Goal: Obtain resource: Download file/media

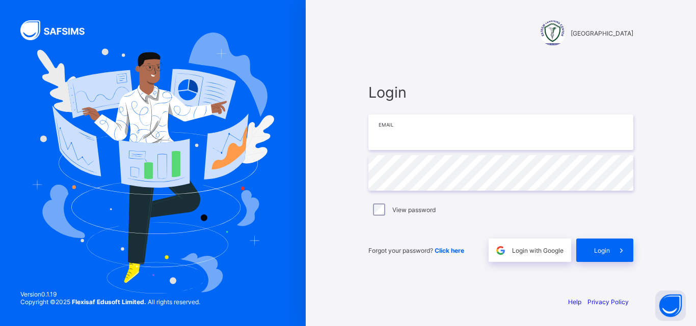
click at [421, 132] on input "email" at bounding box center [500, 133] width 265 height 36
click at [441, 142] on input "email" at bounding box center [500, 133] width 265 height 36
click at [529, 252] on span "Login with Google" at bounding box center [537, 251] width 51 height 8
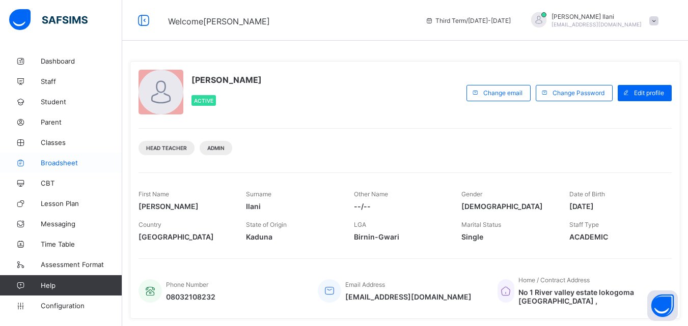
click at [74, 161] on span "Broadsheet" at bounding box center [81, 163] width 81 height 8
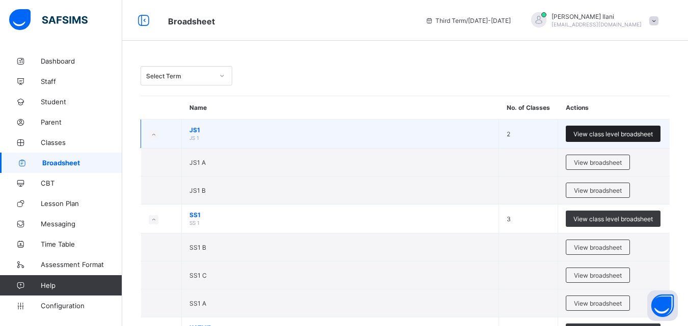
click at [606, 132] on span "View class level broadsheet" at bounding box center [612, 134] width 79 height 8
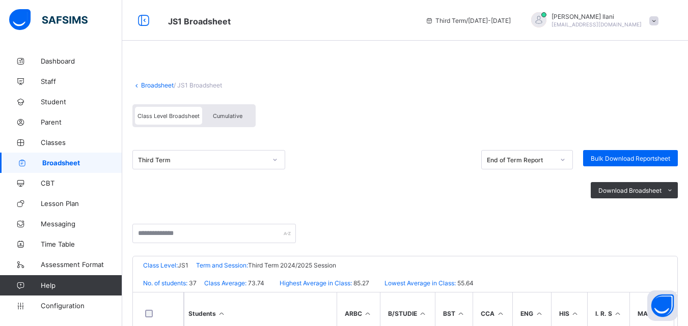
click at [229, 117] on span "Cumulative" at bounding box center [228, 116] width 30 height 7
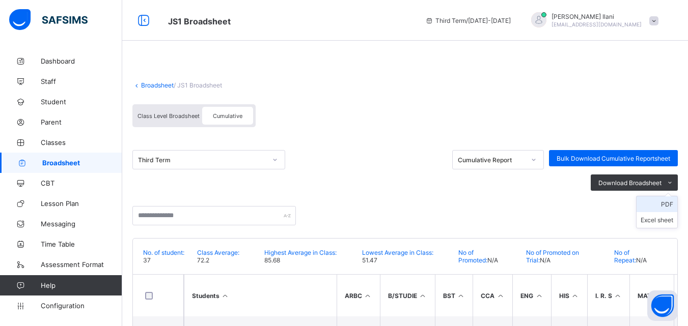
click at [671, 204] on li "PDF" at bounding box center [657, 205] width 41 height 16
click at [70, 161] on span "Broadsheet" at bounding box center [82, 163] width 80 height 8
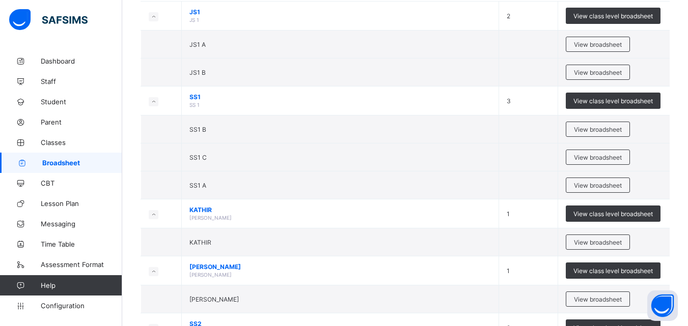
scroll to position [96, 0]
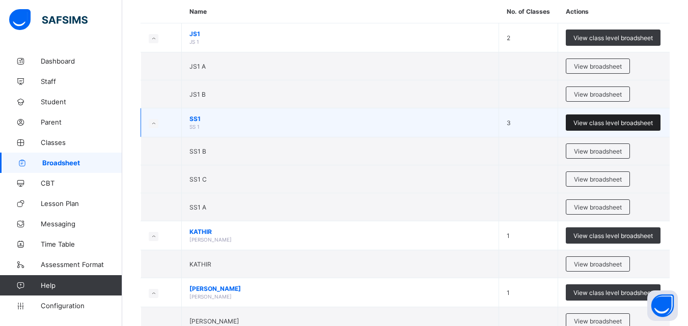
click at [617, 123] on span "View class level broadsheet" at bounding box center [612, 123] width 79 height 8
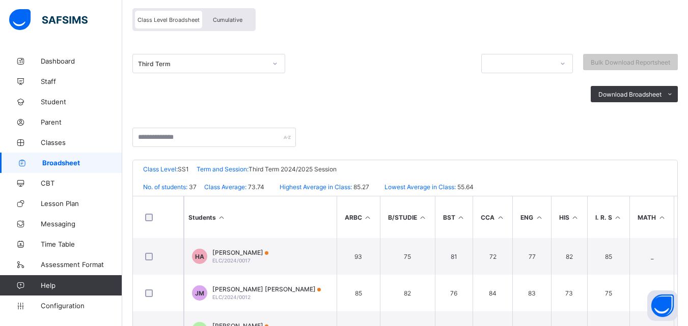
click at [229, 18] on span "Cumulative" at bounding box center [228, 19] width 30 height 7
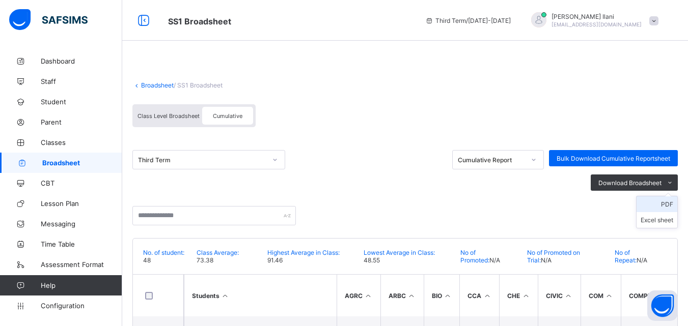
click at [674, 202] on li "PDF" at bounding box center [657, 205] width 41 height 16
click at [66, 162] on span "Broadsheet" at bounding box center [82, 163] width 80 height 8
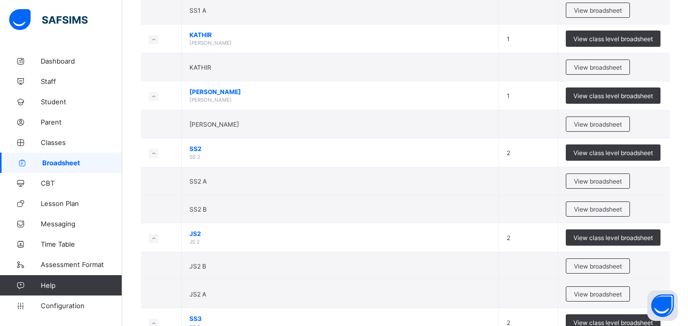
scroll to position [302, 0]
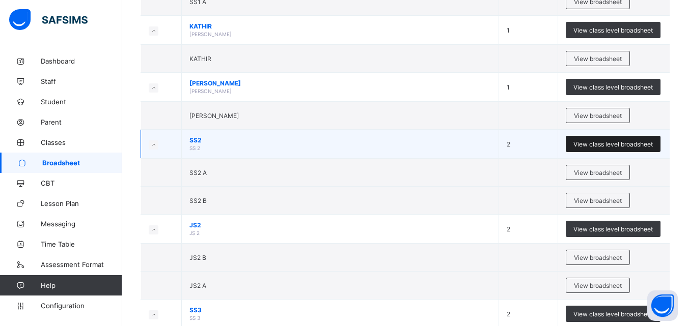
click at [611, 142] on span "View class level broadsheet" at bounding box center [612, 145] width 79 height 8
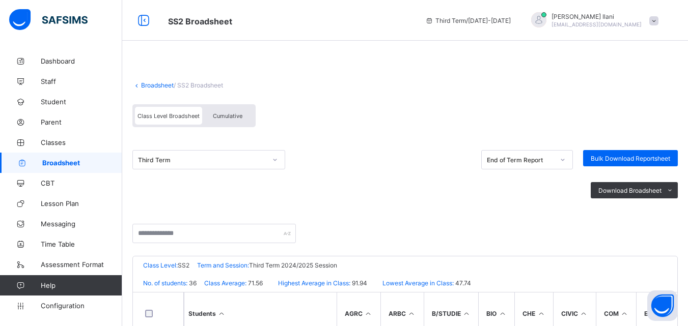
click at [234, 114] on span "Cumulative" at bounding box center [228, 116] width 30 height 7
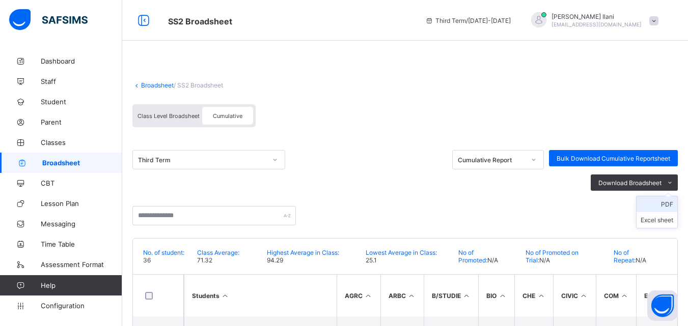
click at [671, 202] on li "PDF" at bounding box center [657, 205] width 41 height 16
click at [66, 163] on span "Broadsheet" at bounding box center [82, 163] width 80 height 8
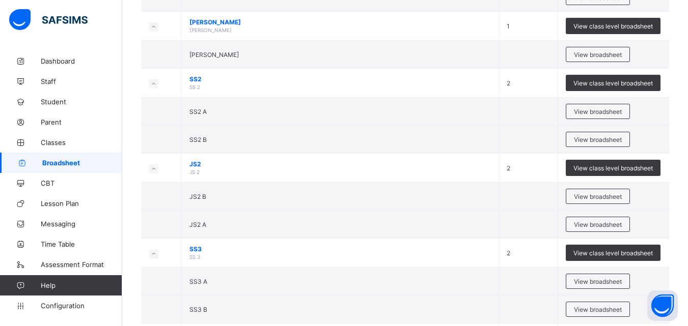
scroll to position [376, 0]
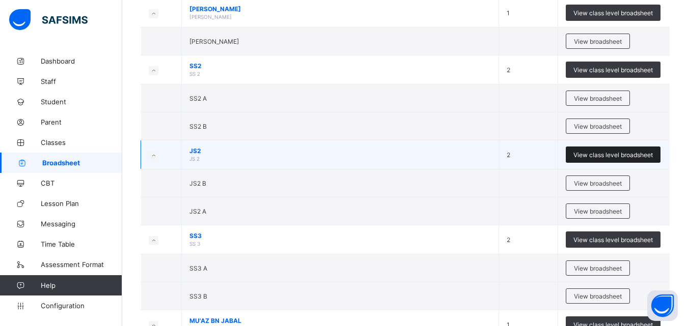
click at [605, 151] on span "View class level broadsheet" at bounding box center [612, 155] width 79 height 8
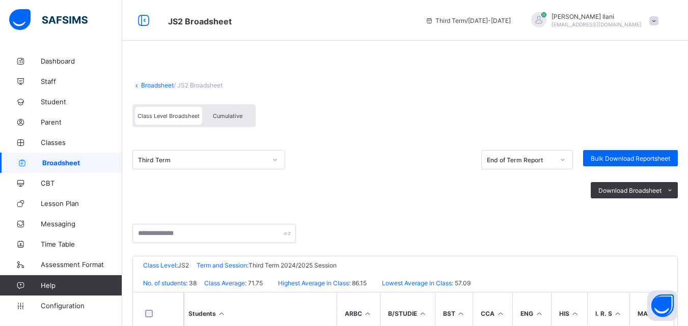
click at [235, 114] on span "Cumulative" at bounding box center [228, 116] width 30 height 7
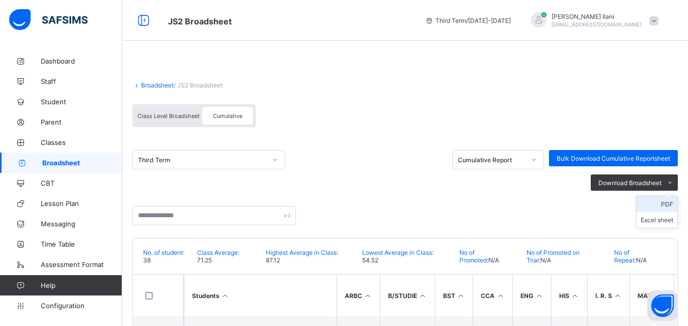
click at [673, 203] on li "PDF" at bounding box center [657, 205] width 41 height 16
click at [61, 163] on span "Broadsheet" at bounding box center [82, 163] width 80 height 8
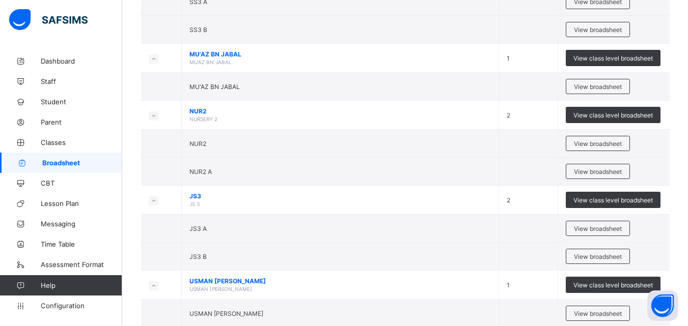
scroll to position [648, 0]
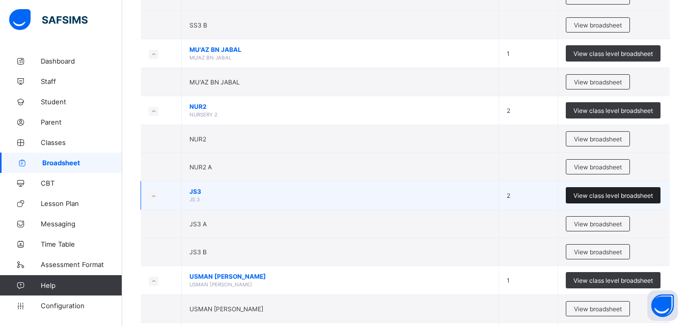
click at [620, 196] on span "View class level broadsheet" at bounding box center [612, 196] width 79 height 8
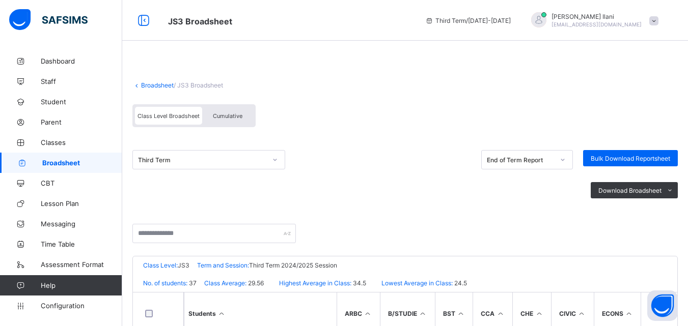
click at [229, 120] on div "Cumulative" at bounding box center [227, 116] width 51 height 18
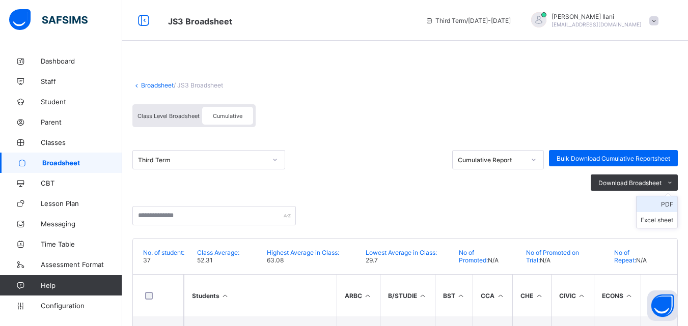
click at [670, 203] on li "PDF" at bounding box center [657, 205] width 41 height 16
click at [74, 166] on span "Broadsheet" at bounding box center [82, 163] width 80 height 8
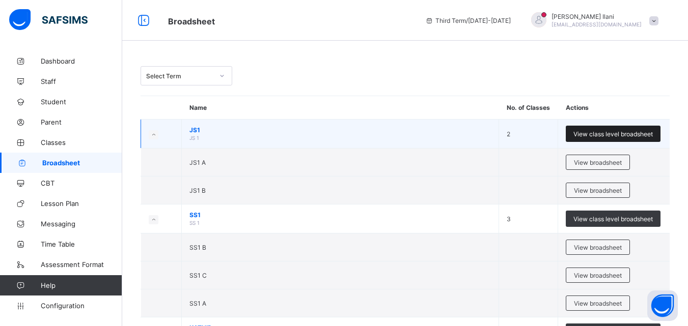
click at [595, 132] on span "View class level broadsheet" at bounding box center [612, 134] width 79 height 8
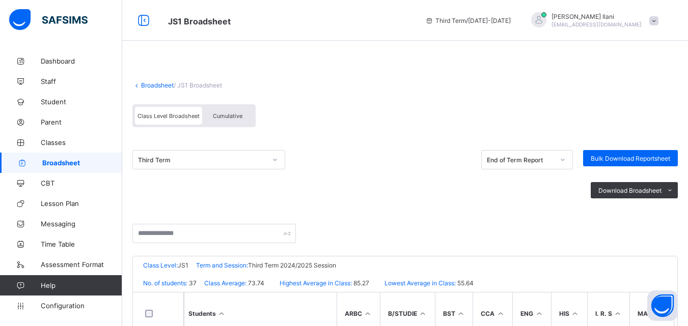
click at [232, 112] on div "Cumulative" at bounding box center [227, 116] width 51 height 18
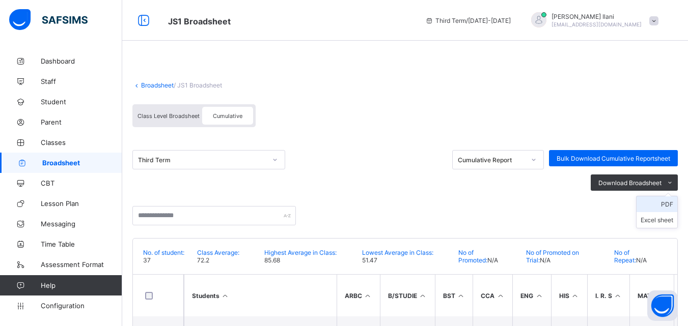
click at [673, 205] on li "PDF" at bounding box center [657, 205] width 41 height 16
click at [77, 160] on span "Broadsheet" at bounding box center [82, 163] width 80 height 8
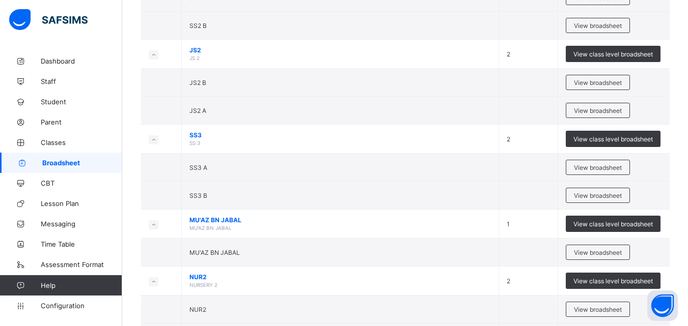
scroll to position [495, 0]
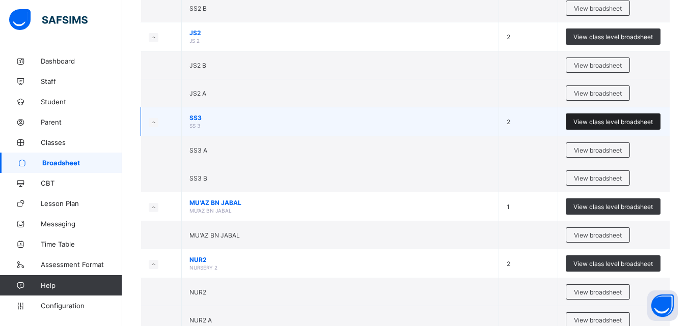
click at [603, 120] on span "View class level broadsheet" at bounding box center [612, 122] width 79 height 8
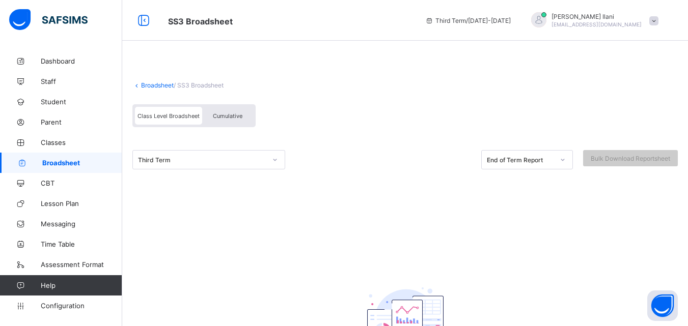
click at [227, 113] on span "Cumulative" at bounding box center [228, 116] width 30 height 7
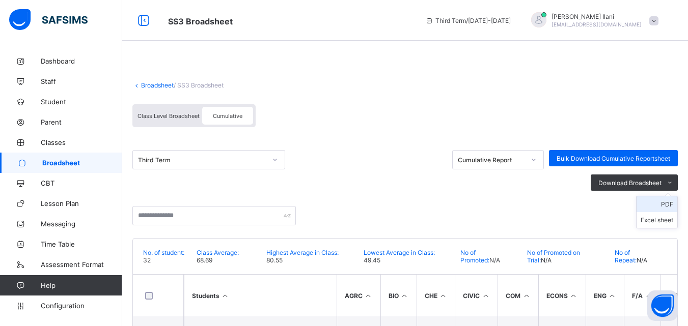
click at [676, 206] on li "PDF" at bounding box center [657, 205] width 41 height 16
